Goal: Information Seeking & Learning: Learn about a topic

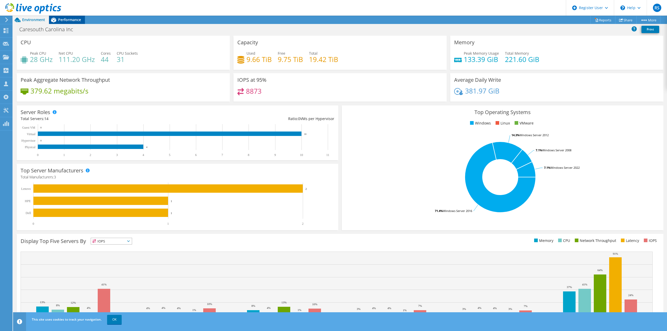
click at [64, 16] on div "Performance" at bounding box center [67, 20] width 36 height 8
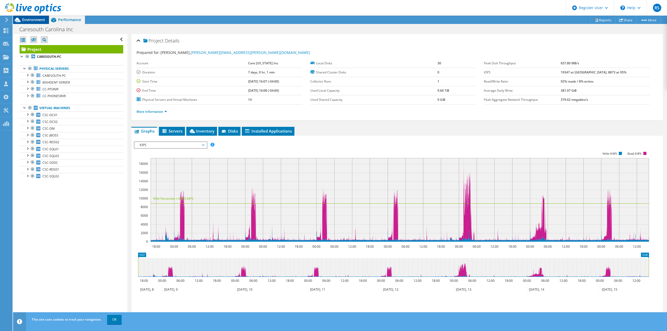
click at [35, 19] on span "Environment" at bounding box center [33, 19] width 23 height 5
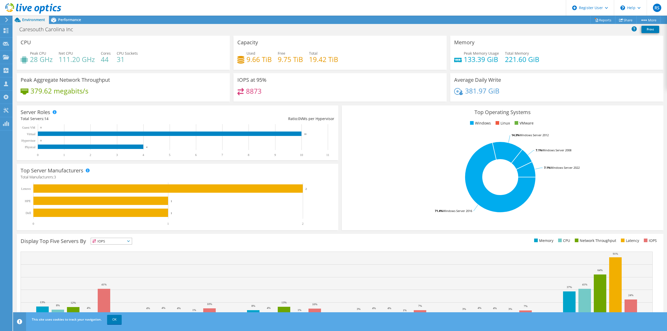
click at [7, 17] on icon at bounding box center [7, 19] width 4 height 5
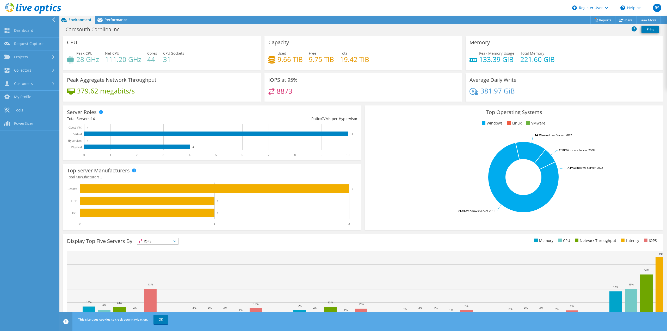
click at [54, 18] on icon at bounding box center [54, 19] width 4 height 5
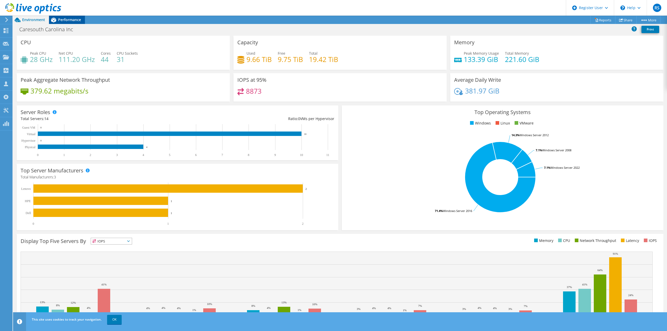
click at [78, 18] on span "Performance" at bounding box center [69, 19] width 23 height 5
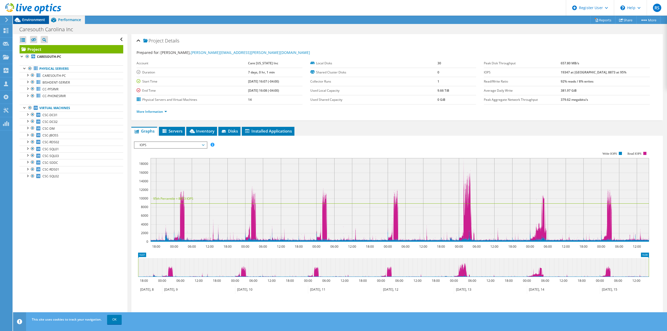
click at [33, 20] on span "Environment" at bounding box center [33, 19] width 23 height 5
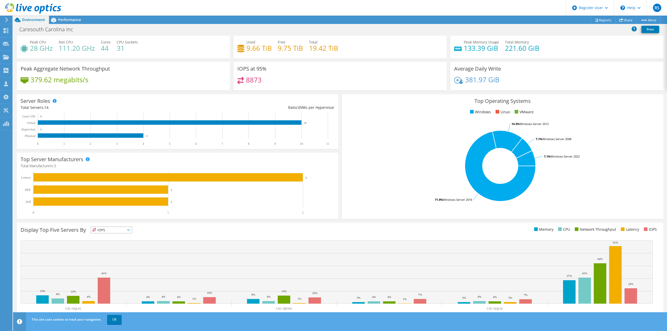
scroll to position [17, 0]
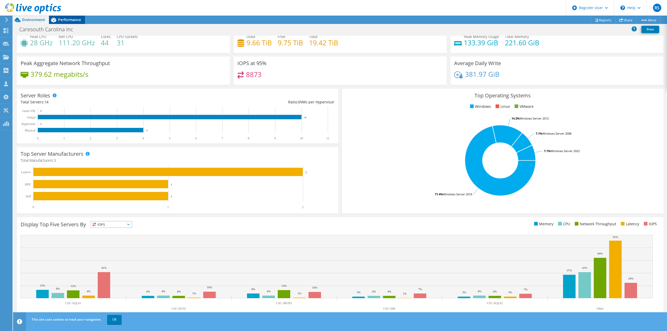
click at [64, 22] on span "Performance" at bounding box center [69, 19] width 23 height 5
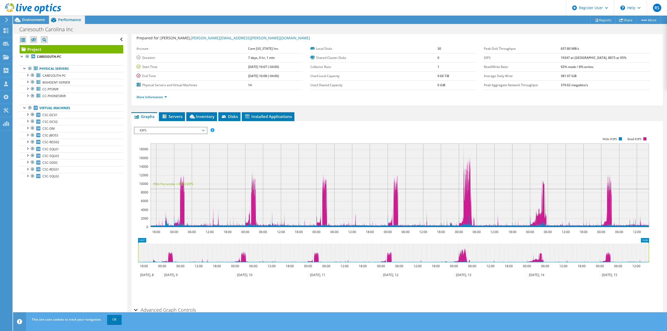
scroll to position [0, 0]
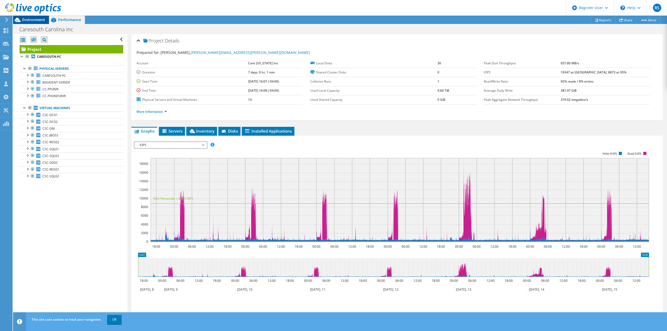
click at [43, 19] on span "Environment" at bounding box center [33, 19] width 23 height 5
